Goal: Task Accomplishment & Management: Complete application form

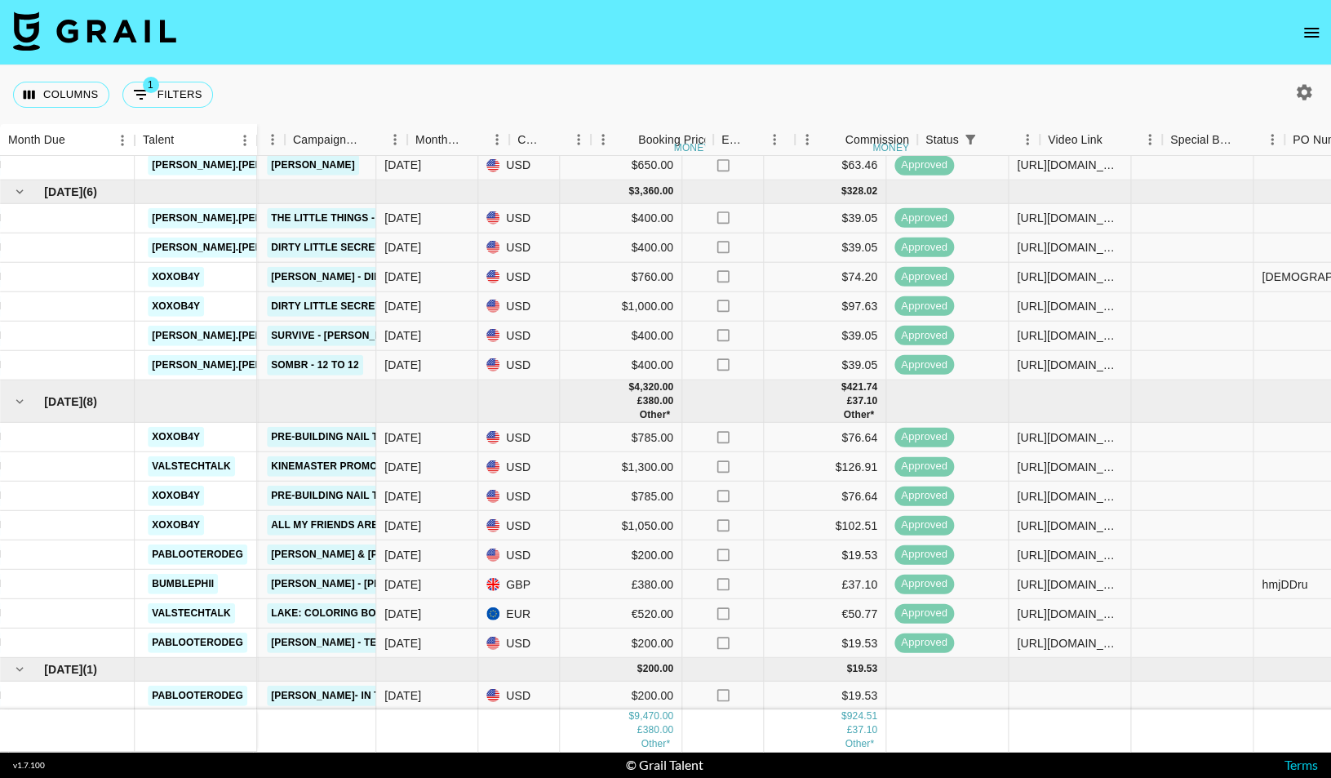
scroll to position [146, 547]
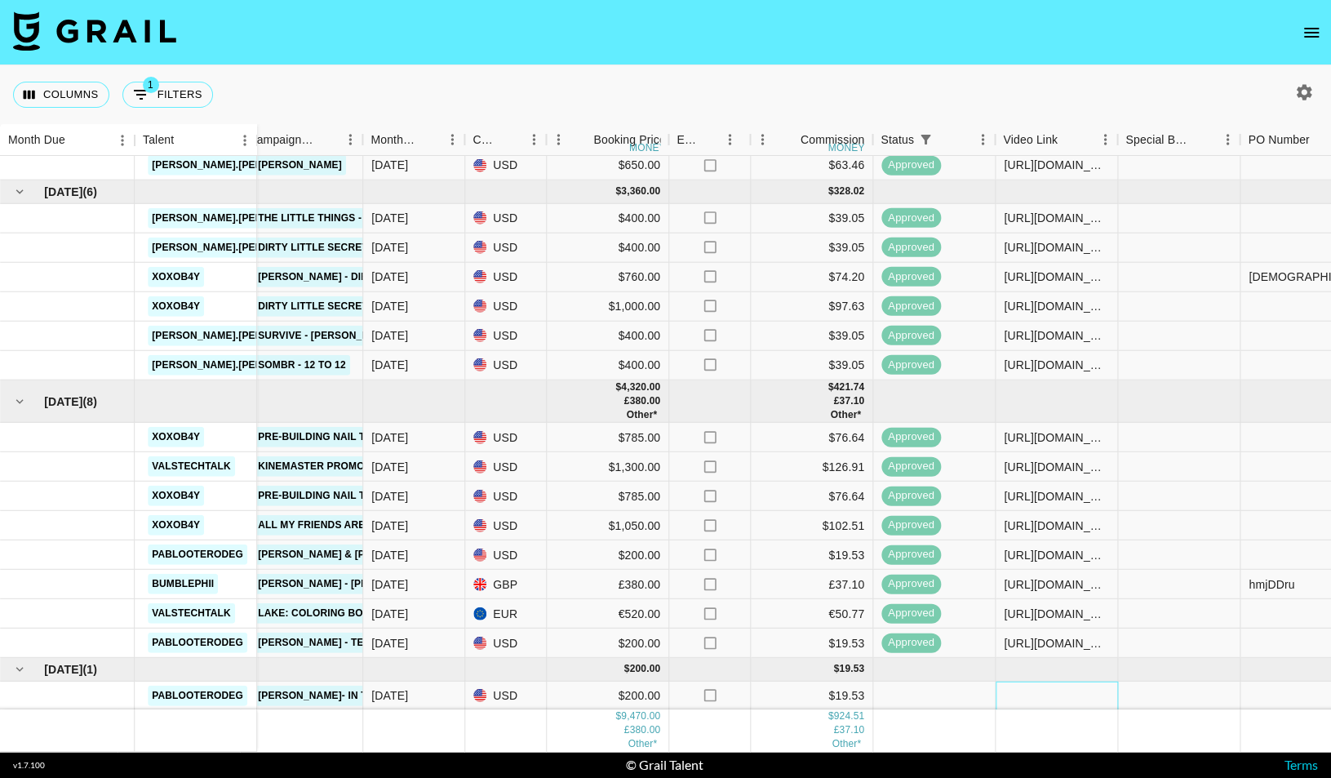
click at [1076, 691] on div at bounding box center [1057, 695] width 122 height 29
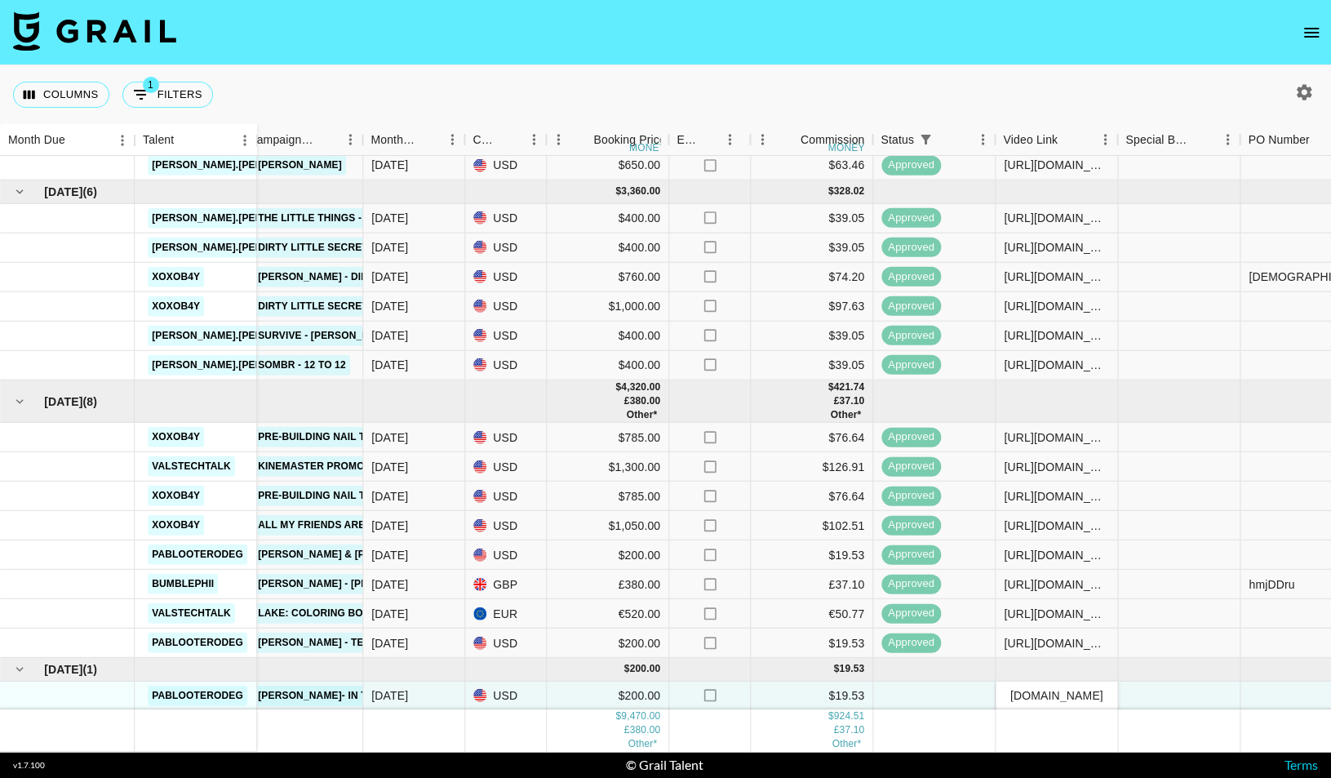
scroll to position [146, 1379]
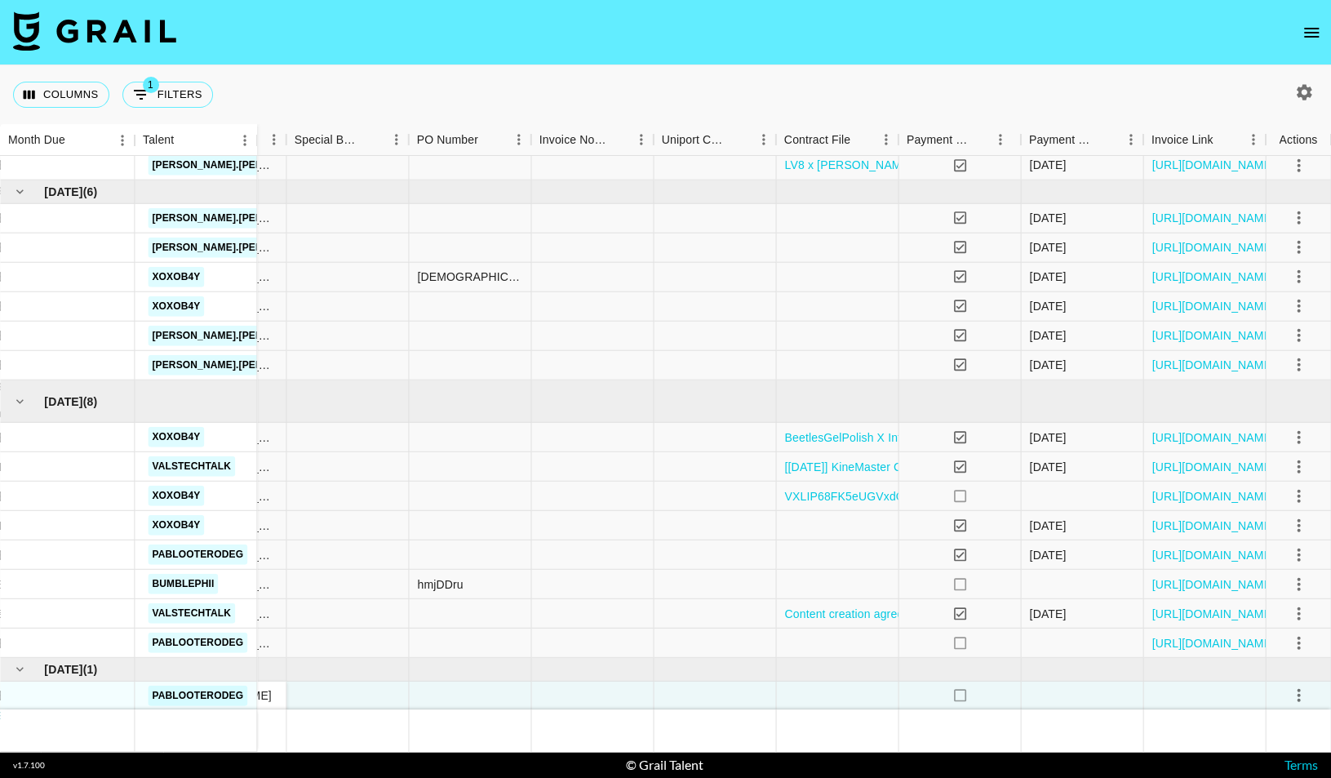
type input "https://www.tiktok.com/@pablooterodeg/video/7547888974635846917"
click at [1311, 684] on div at bounding box center [1299, 696] width 28 height 28
click at [1291, 696] on icon "select merge strategy" at bounding box center [1299, 696] width 20 height 20
click at [1275, 542] on li "Confirm" at bounding box center [1278, 541] width 106 height 29
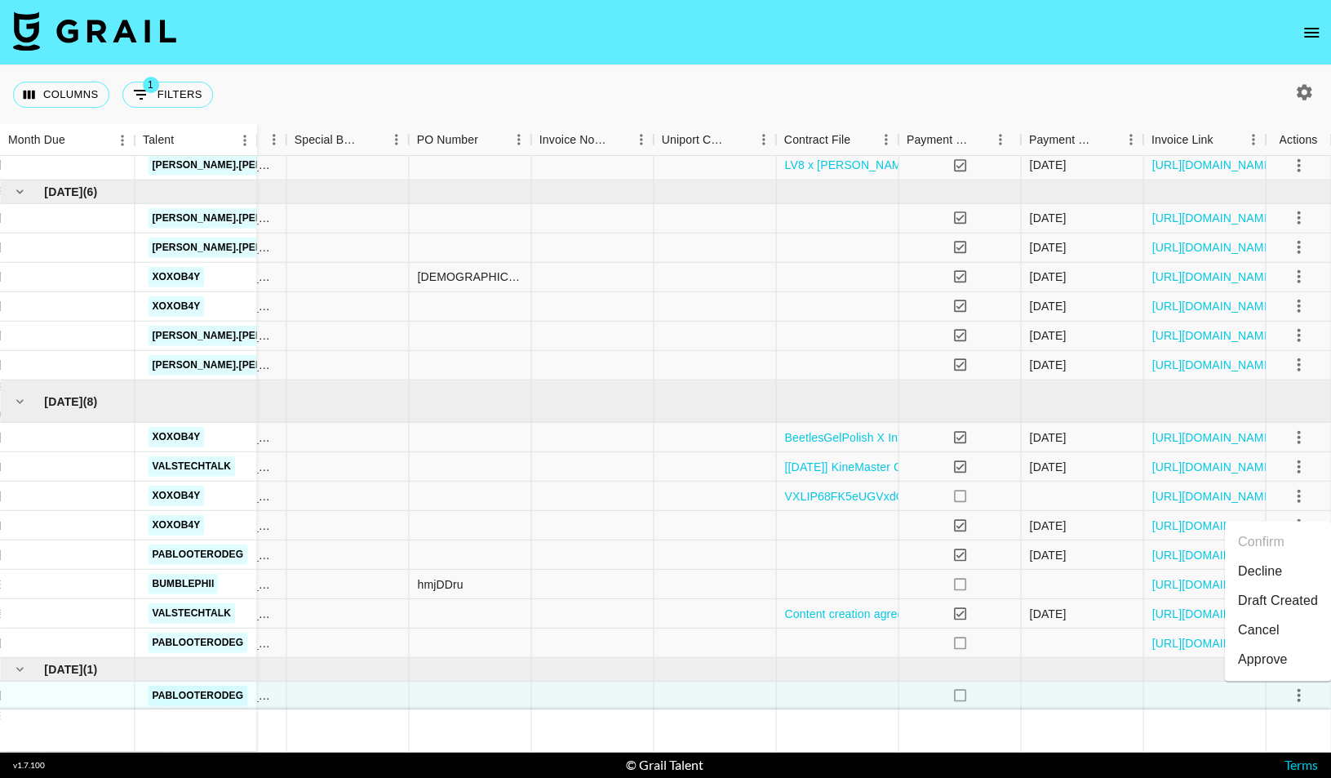
click at [1304, 608] on li "Draft Created" at bounding box center [1278, 600] width 106 height 29
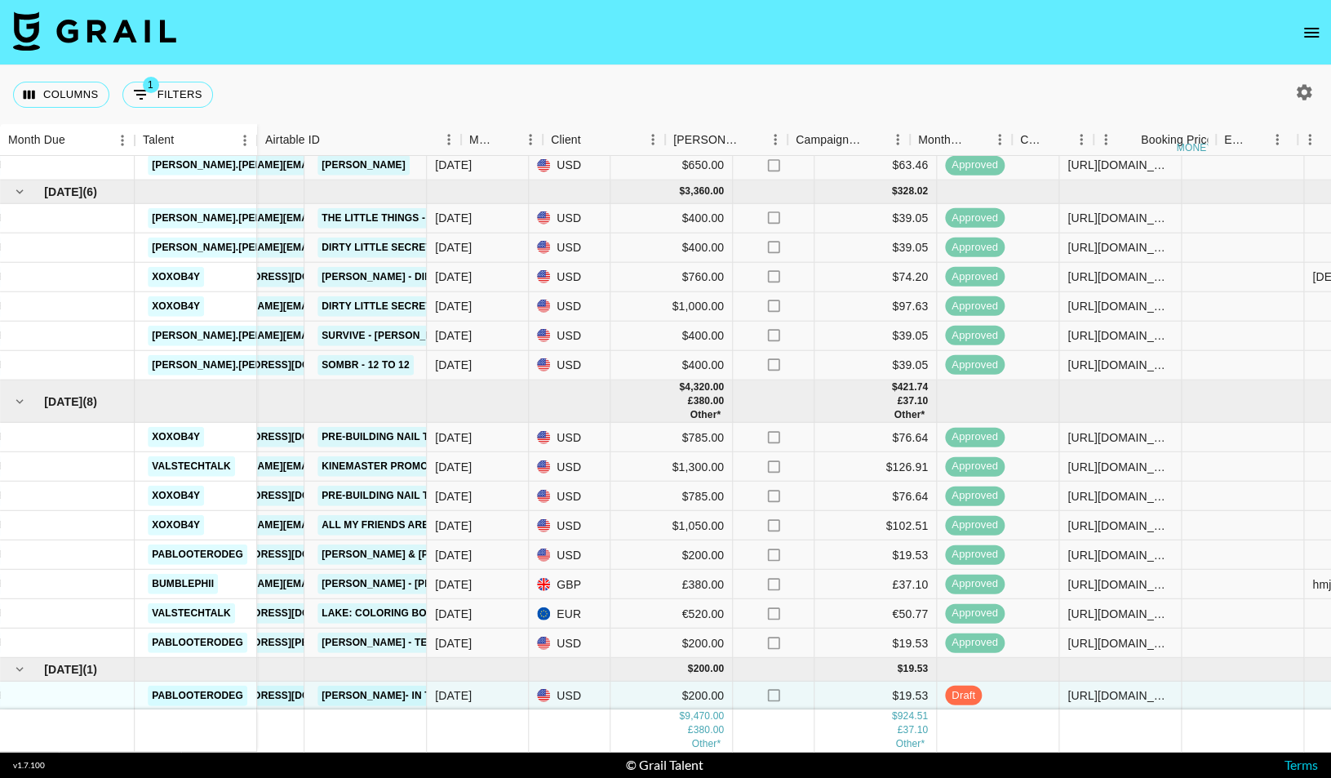
scroll to position [146, 0]
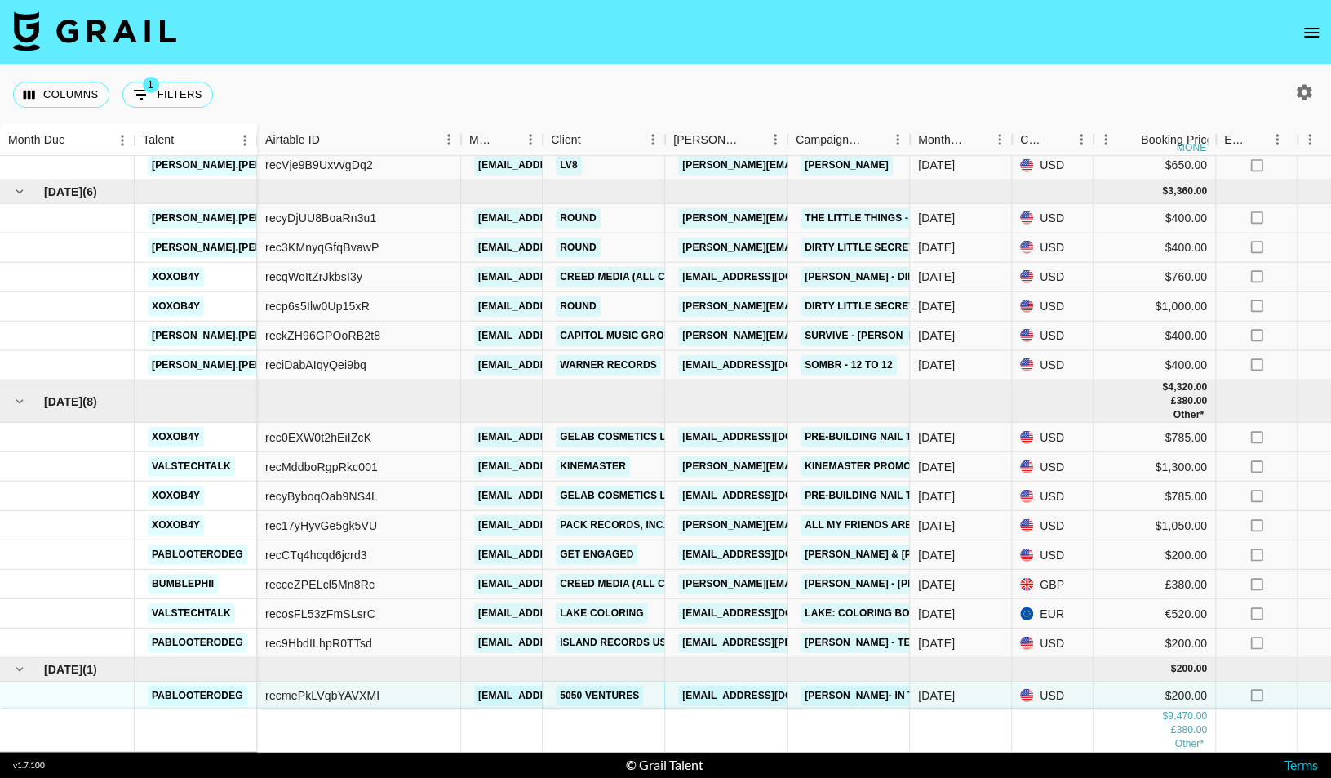
click at [607, 698] on link "5050 ventures" at bounding box center [599, 695] width 87 height 20
click at [610, 689] on link "5050 ventures" at bounding box center [599, 695] width 87 height 20
click at [746, 690] on link "5050soundpromoutreach@gmail.com" at bounding box center [769, 695] width 183 height 20
click at [589, 691] on link "5050 ventures" at bounding box center [599, 695] width 87 height 20
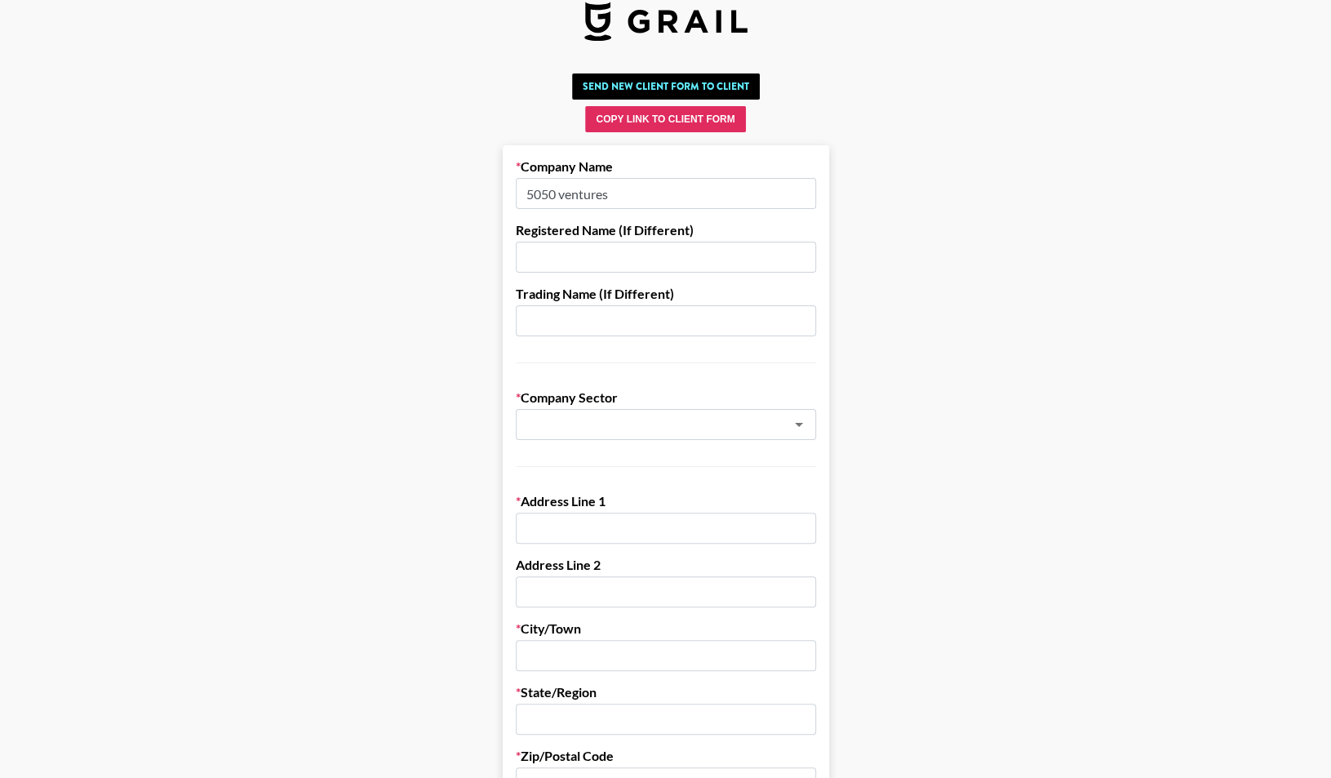
scroll to position [24, 0]
click at [619, 207] on input "5050 ventures" at bounding box center [666, 194] width 300 height 31
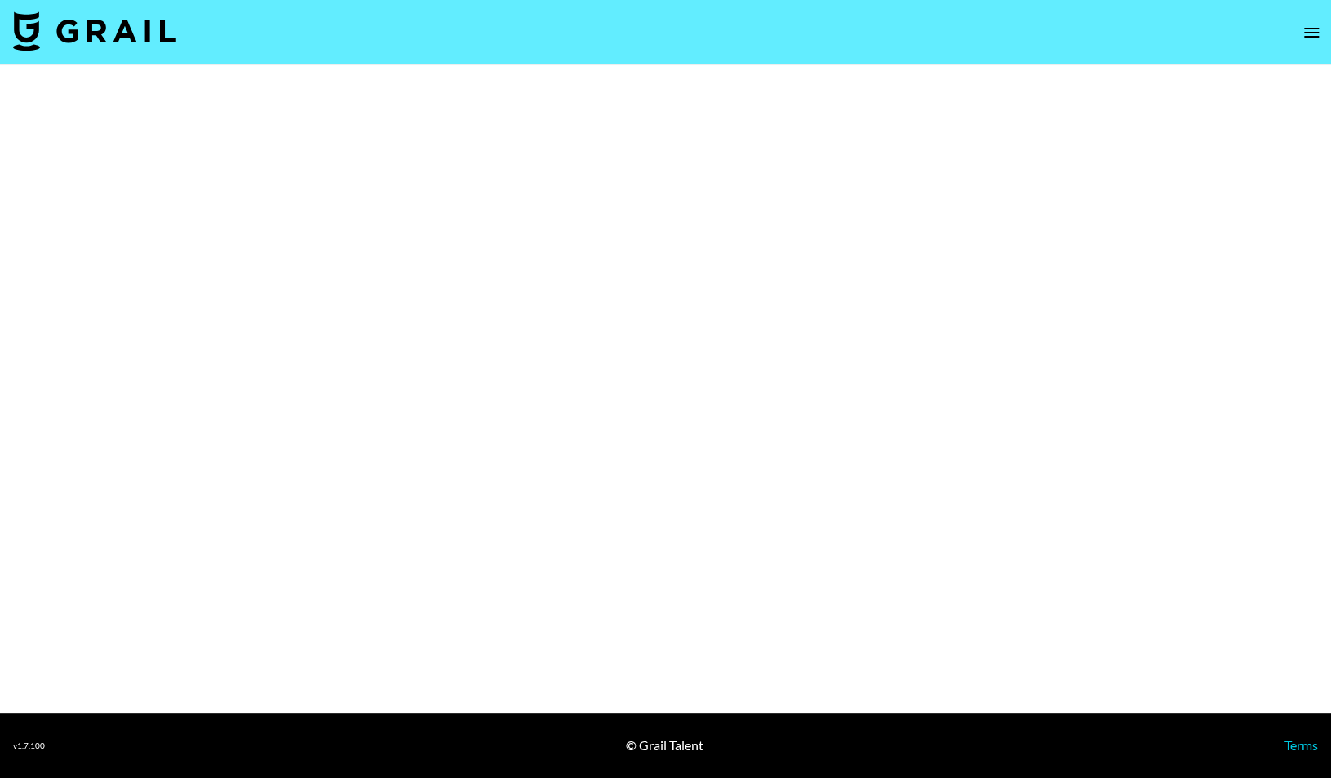
select select "Song"
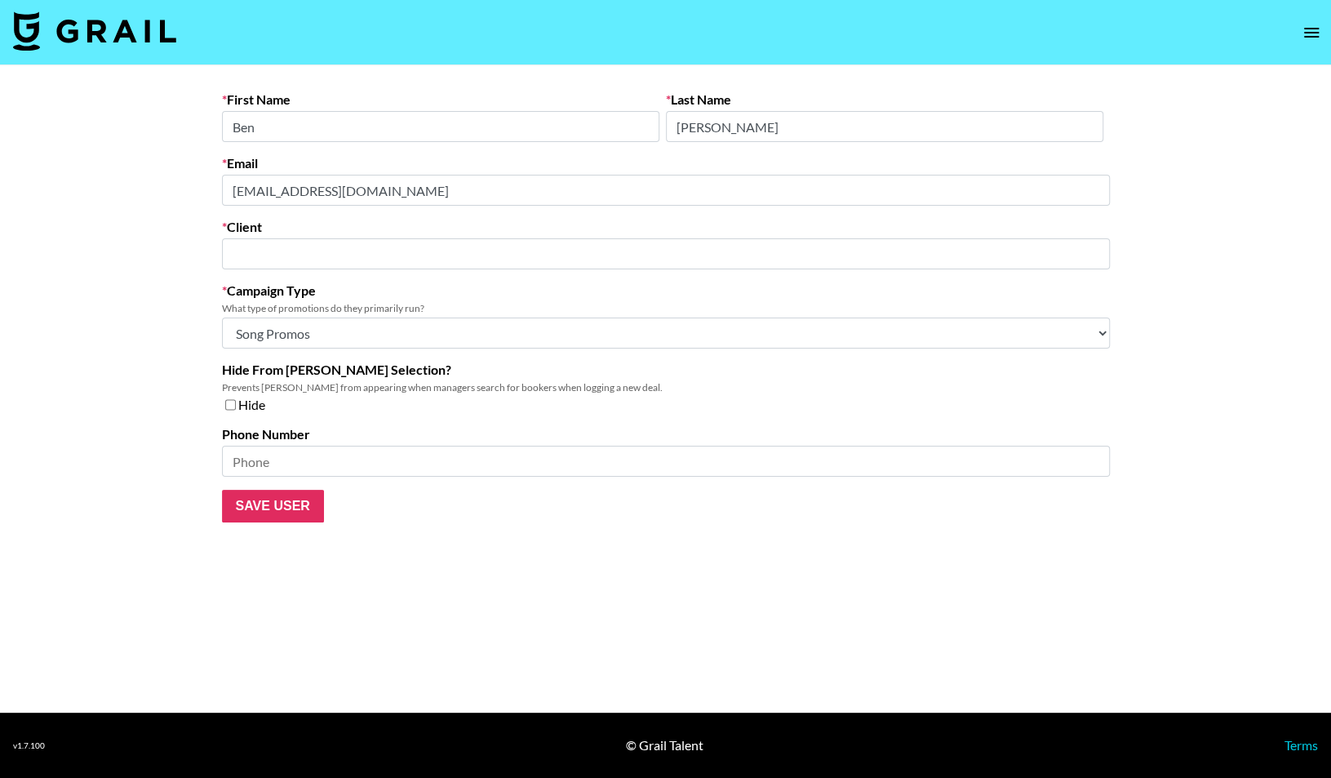
type input "5050 ventures"
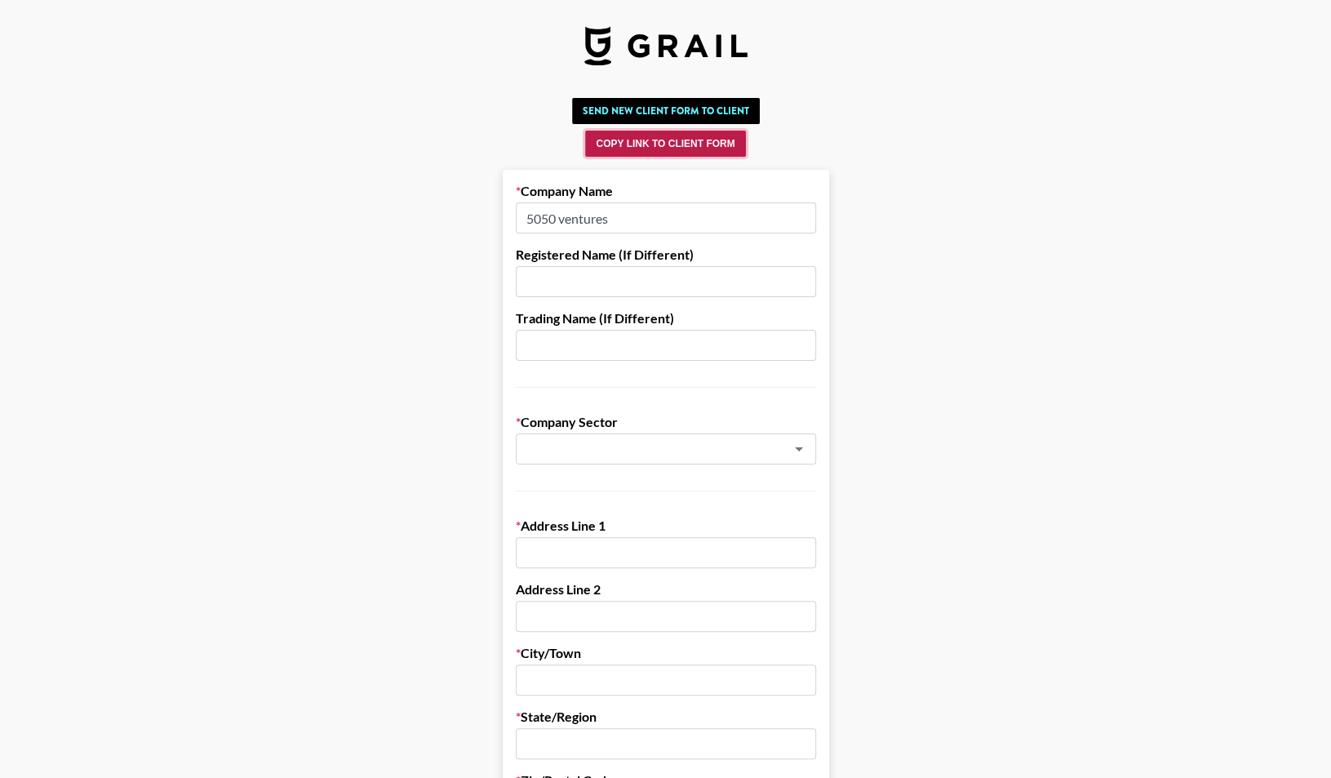
click at [692, 146] on button "Copy Link to Client Form" at bounding box center [665, 144] width 160 height 26
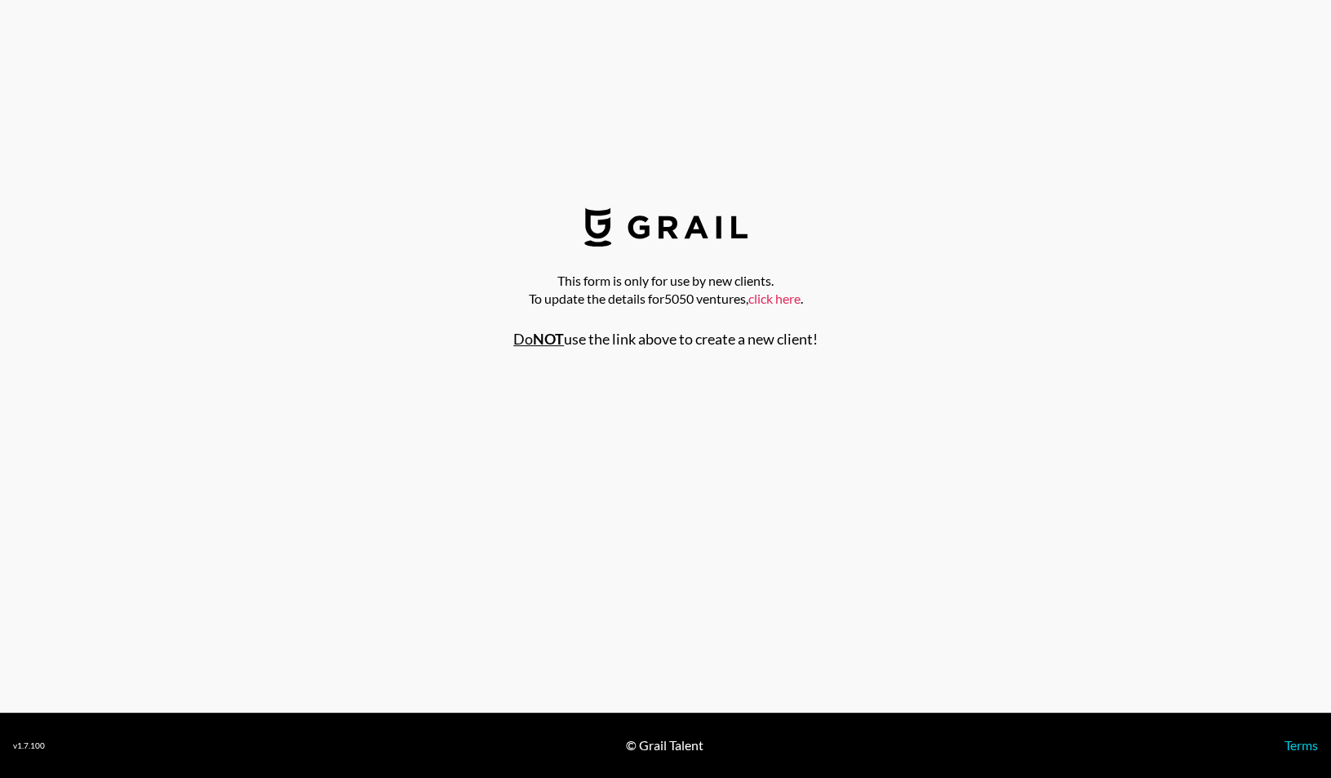
click at [786, 304] on link "click here" at bounding box center [774, 299] width 52 height 16
click at [786, 299] on link "click here" at bounding box center [774, 299] width 52 height 16
